Goal: Communication & Community: Share content

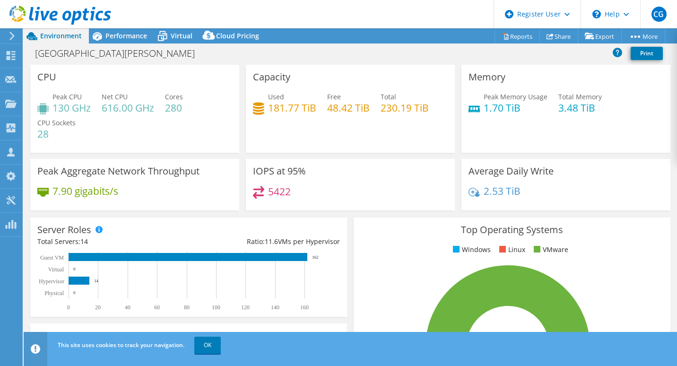
select select "USD"
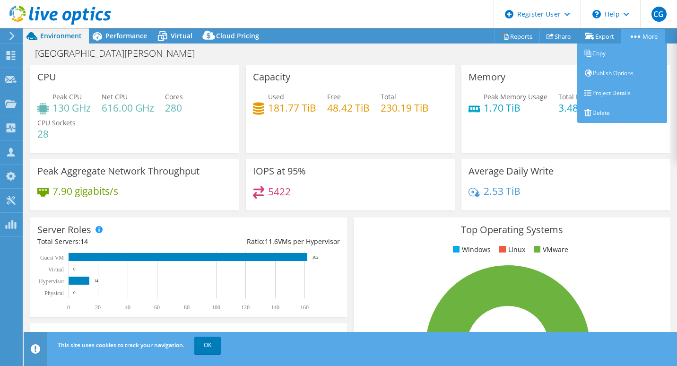
click at [648, 36] on link "More" at bounding box center [643, 36] width 44 height 15
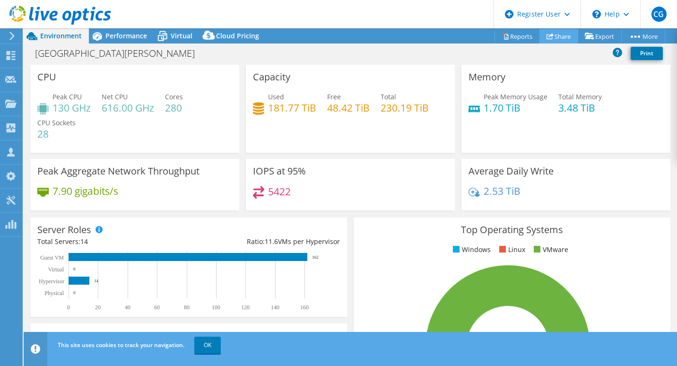
click at [553, 35] on link "Share" at bounding box center [558, 36] width 39 height 15
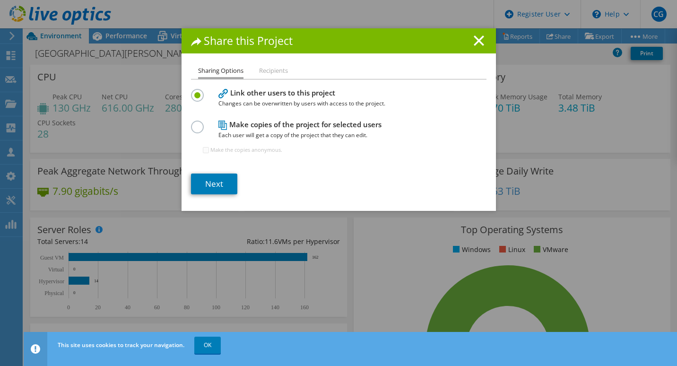
click at [233, 128] on h4 "Make copies of the project for selected users Each user will get a copy of the …" at bounding box center [336, 129] width 236 height 21
click at [197, 123] on label at bounding box center [199, 122] width 17 height 2
click at [0, 0] on input "radio" at bounding box center [0, 0] width 0 height 0
click at [216, 185] on link "Next" at bounding box center [214, 183] width 46 height 21
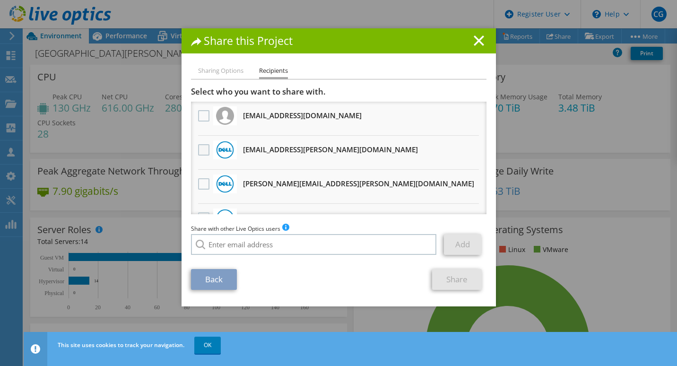
click at [199, 154] on label at bounding box center [205, 149] width 14 height 11
click at [0, 0] on input "checkbox" at bounding box center [0, 0] width 0 height 0
click at [463, 281] on link "Share" at bounding box center [457, 279] width 50 height 21
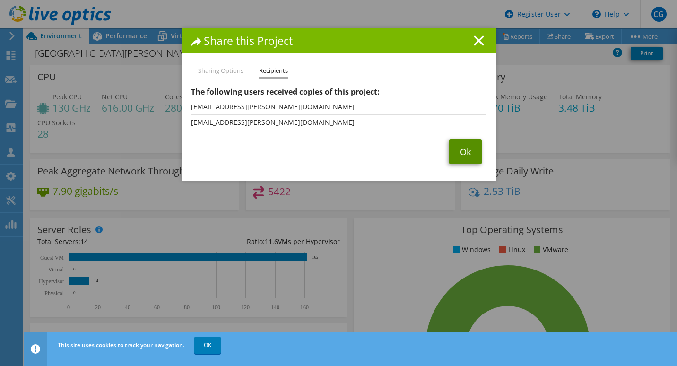
click at [454, 151] on link "Ok" at bounding box center [465, 151] width 33 height 25
